Goal: Navigation & Orientation: Find specific page/section

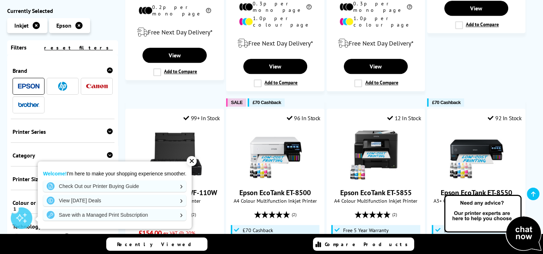
scroll to position [695, 0]
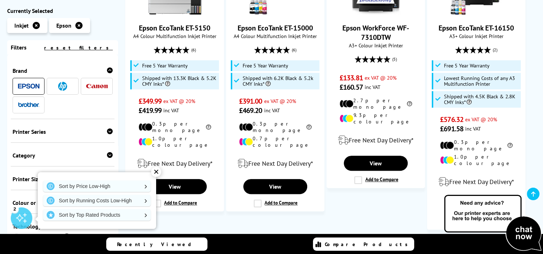
scroll to position [291, 0]
